Goal: Communication & Community: Participate in discussion

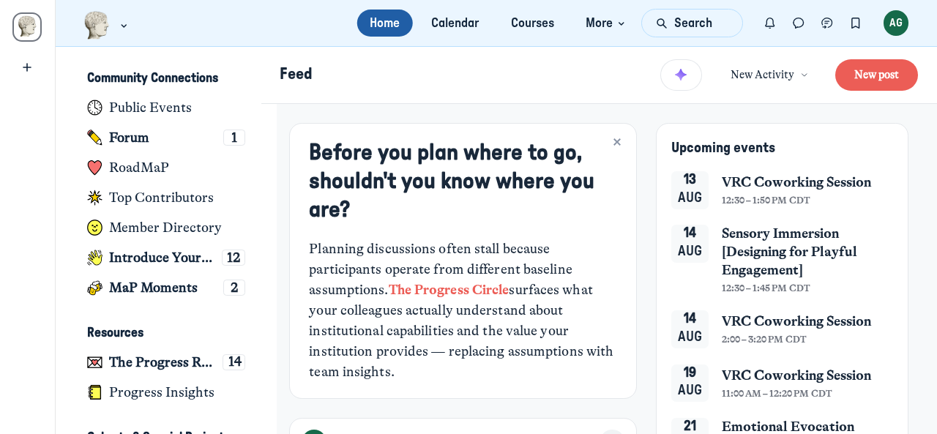
scroll to position [3597, 2878]
click at [521, 74] on h1 "Feed" at bounding box center [464, 75] width 368 height 22
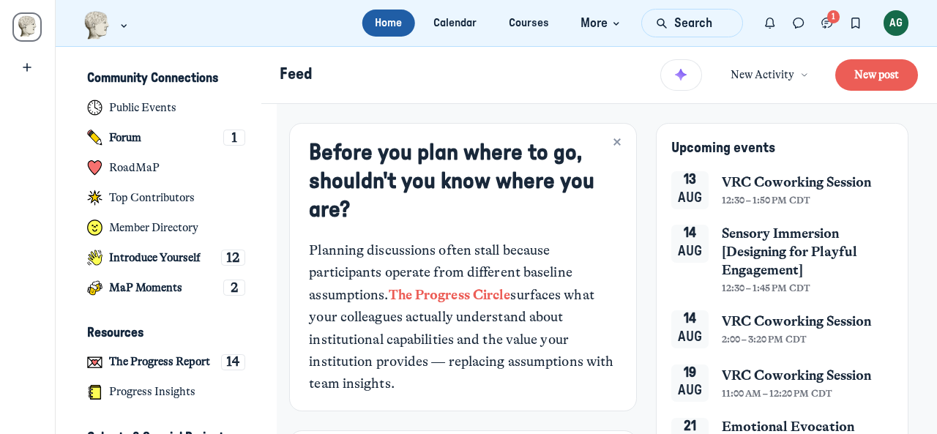
scroll to position [3597, 2878]
click at [832, 21] on use "Chat threads" at bounding box center [827, 23] width 10 height 10
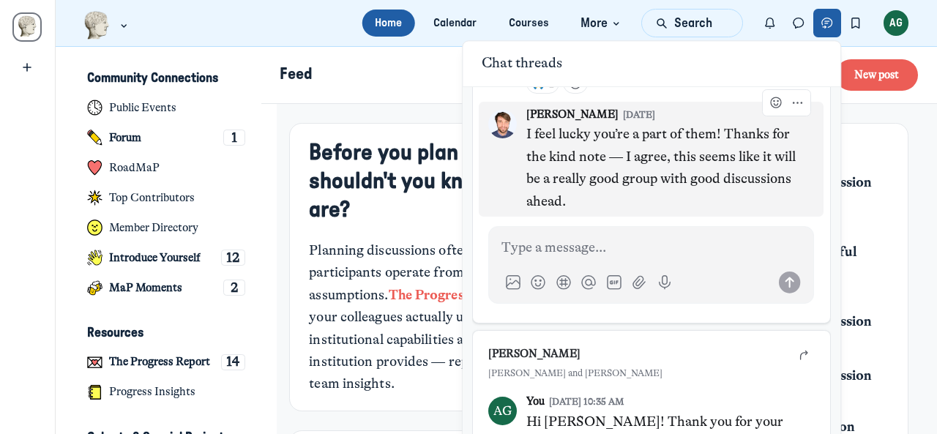
scroll to position [73, 0]
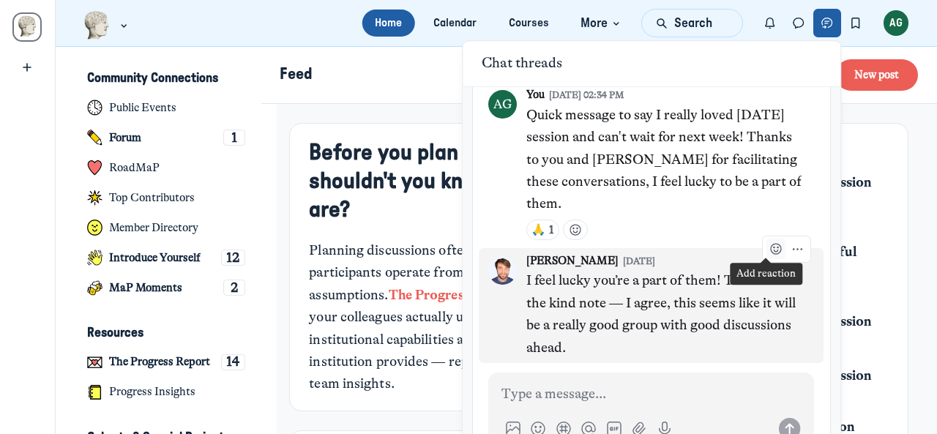
click at [769, 245] on icon "Add reaction" at bounding box center [776, 249] width 15 height 15
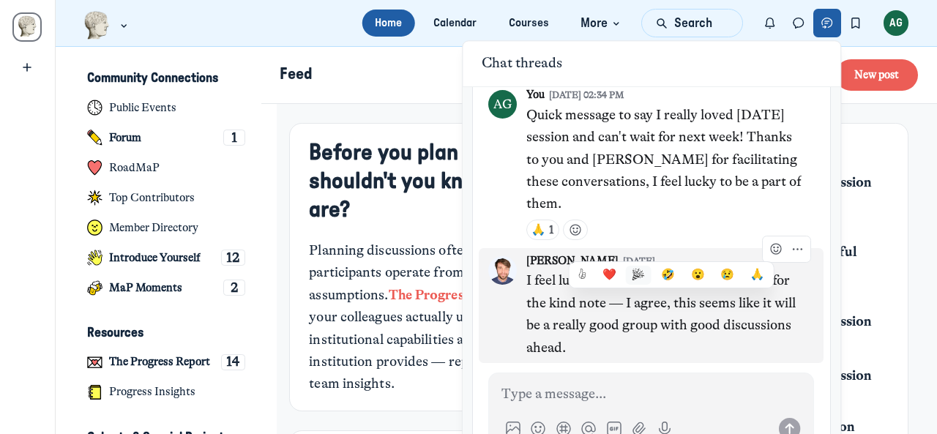
click at [631, 275] on button "🎉" at bounding box center [639, 275] width 26 height 19
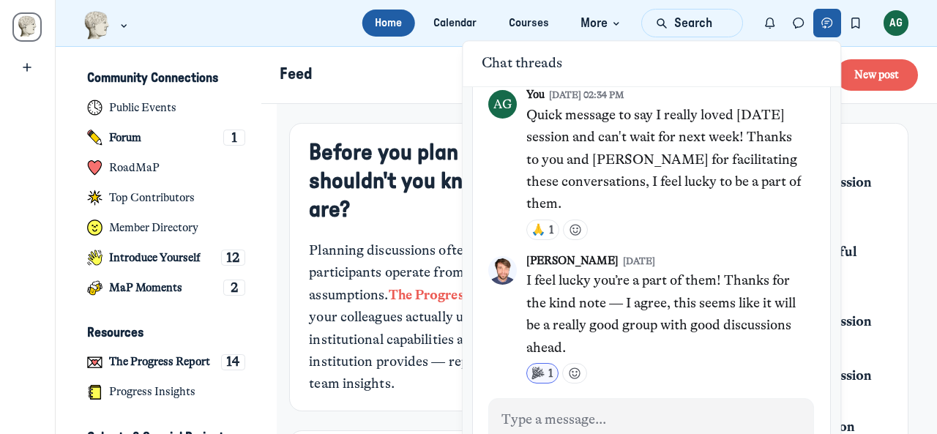
click at [378, 75] on h1 "Feed" at bounding box center [464, 75] width 368 height 22
